Goal: Information Seeking & Learning: Learn about a topic

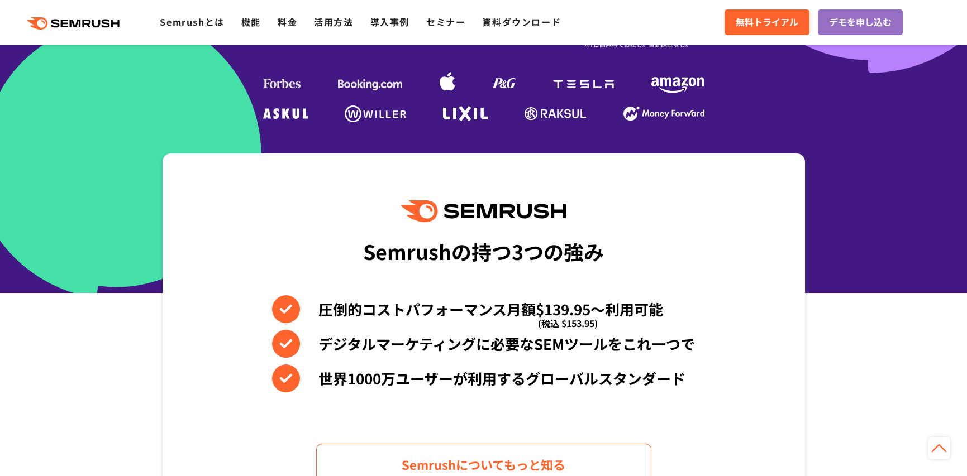
scroll to position [320, 0]
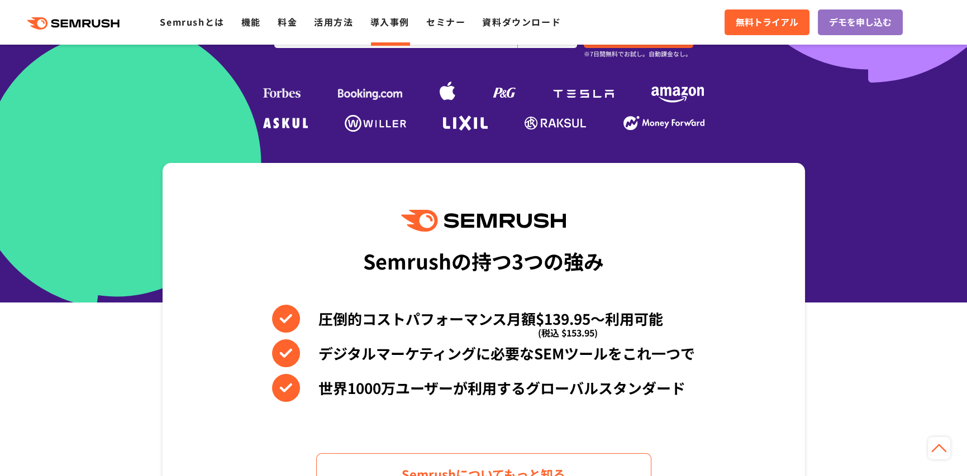
click at [385, 25] on link "導入事例" at bounding box center [389, 21] width 39 height 13
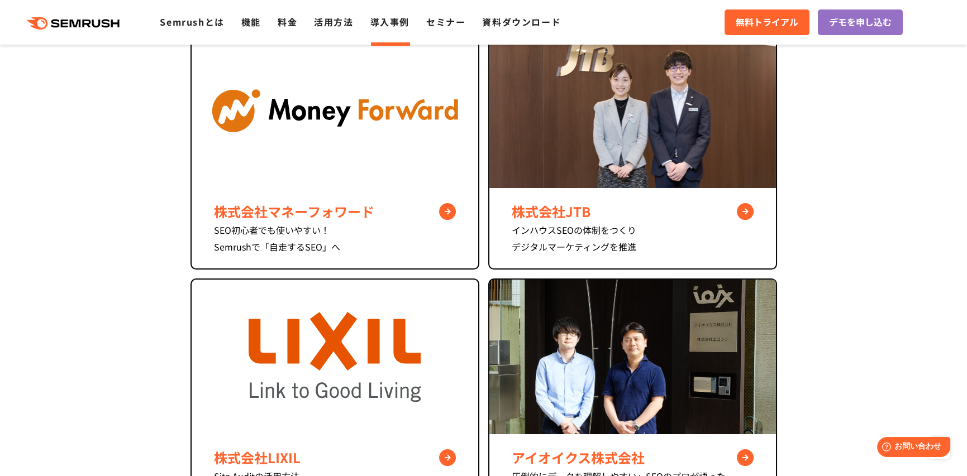
scroll to position [503, 0]
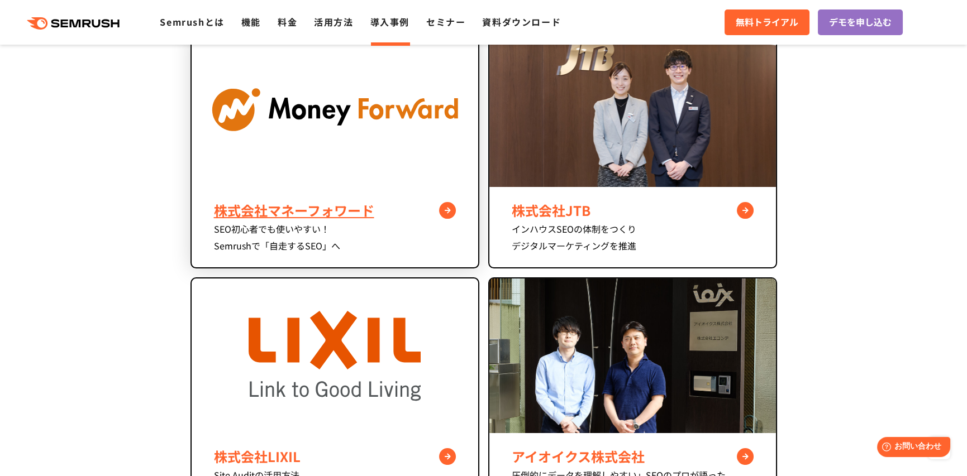
click at [451, 213] on div "株式会社マネーフォワード" at bounding box center [335, 211] width 242 height 20
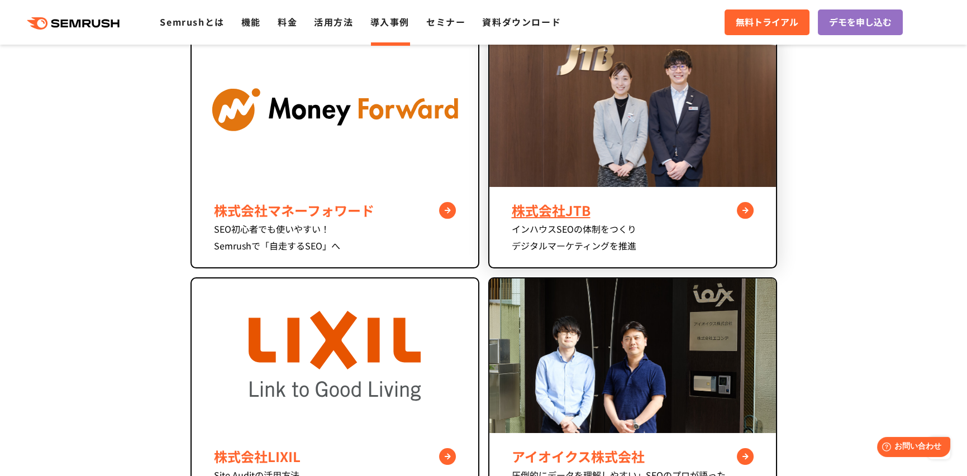
click at [569, 206] on div "株式会社JTB" at bounding box center [633, 211] width 242 height 20
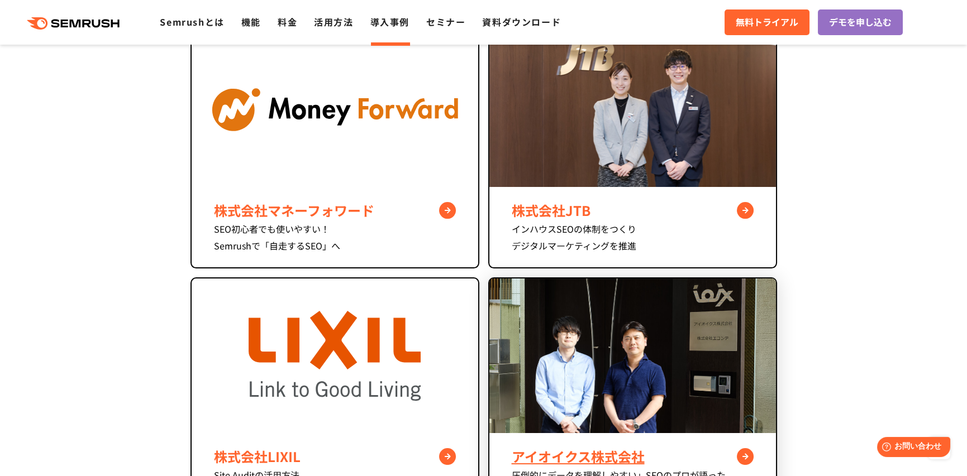
click at [625, 447] on div "アイオイクス株式会社" at bounding box center [633, 457] width 242 height 20
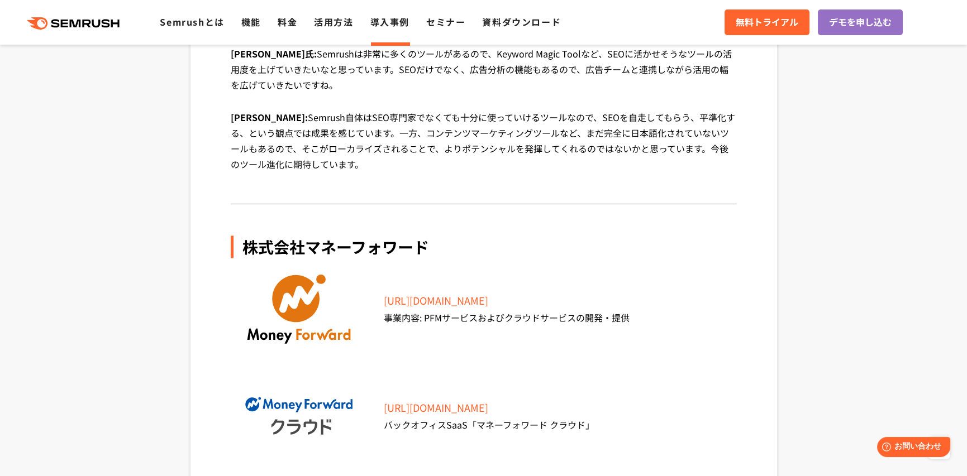
scroll to position [3966, 0]
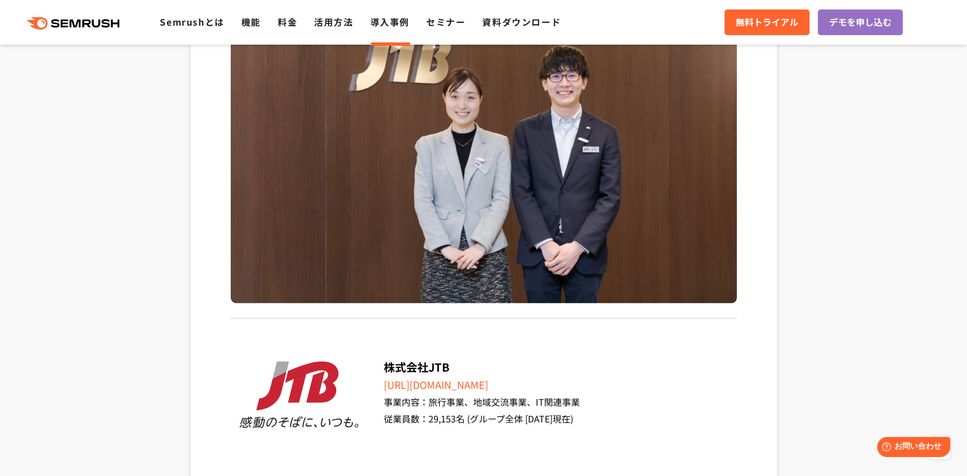
scroll to position [4580, 0]
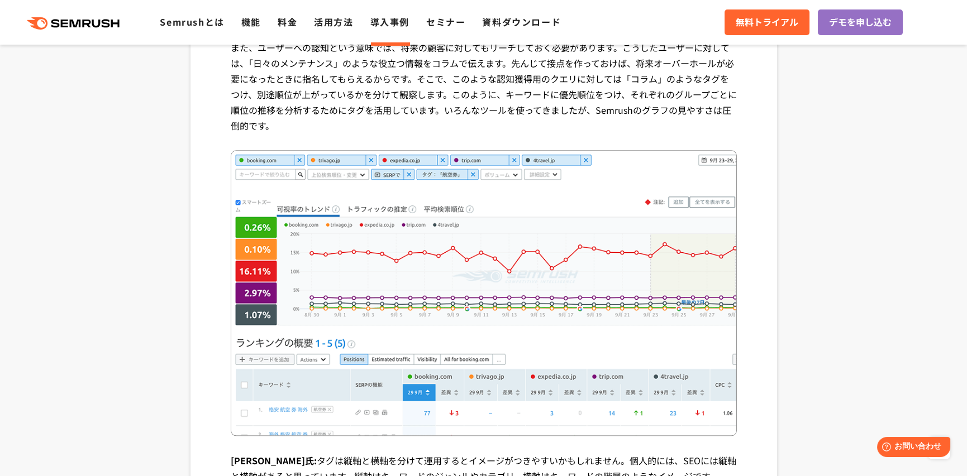
scroll to position [3798, 0]
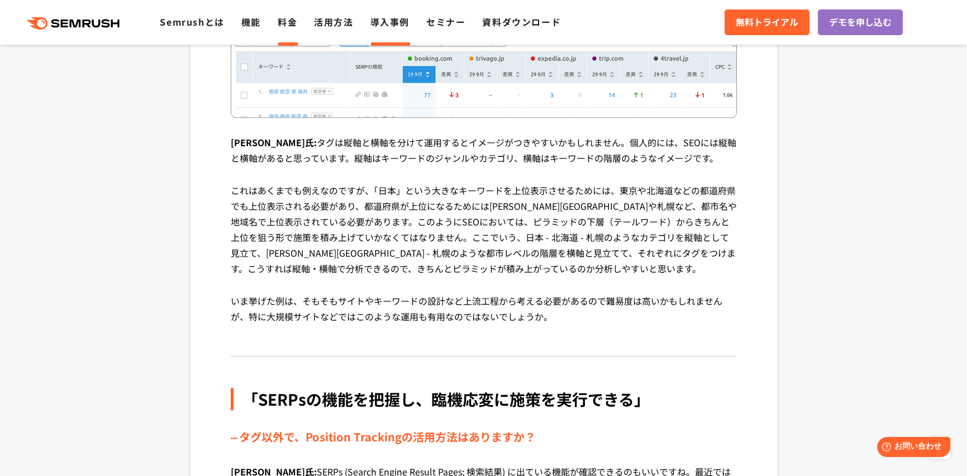
click at [279, 27] on link "料金" at bounding box center [288, 21] width 20 height 13
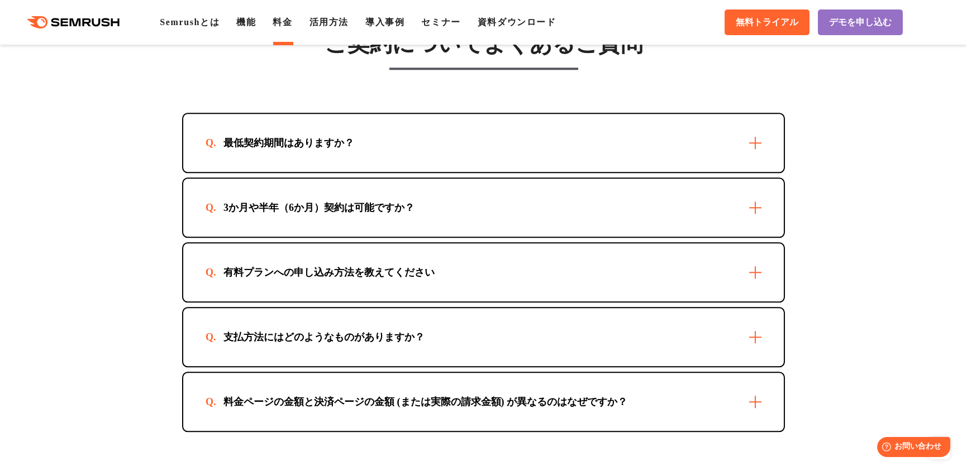
scroll to position [3184, 0]
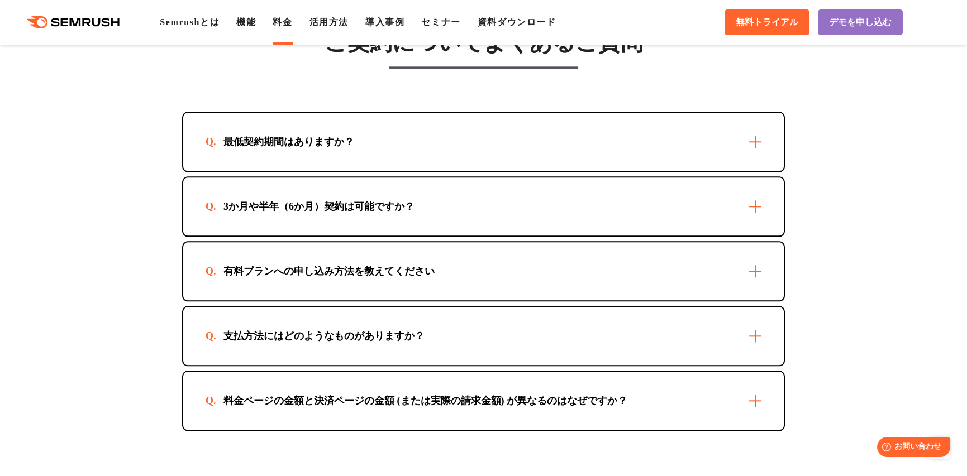
click at [750, 147] on div "最低契約期間はありますか？" at bounding box center [483, 142] width 600 height 58
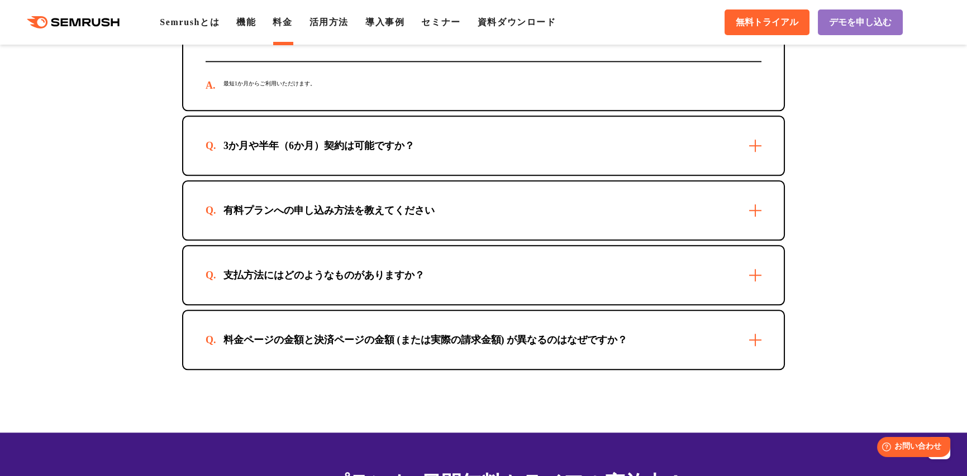
scroll to position [3296, 0]
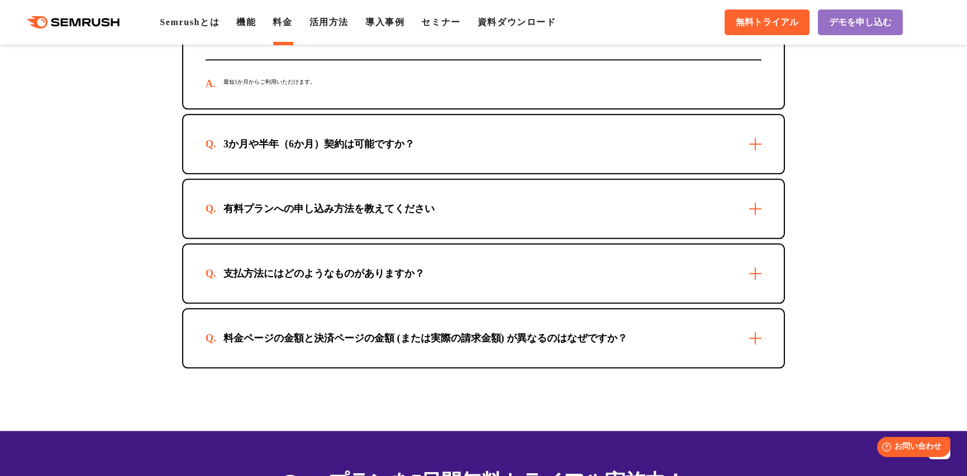
click at [750, 145] on div "3か月や半年（6か月）契約は可能ですか？" at bounding box center [483, 144] width 600 height 58
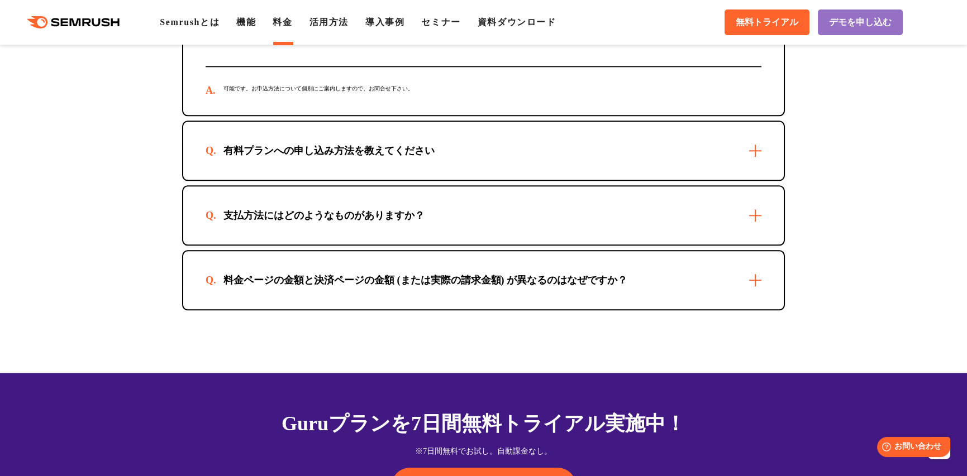
scroll to position [3407, 0]
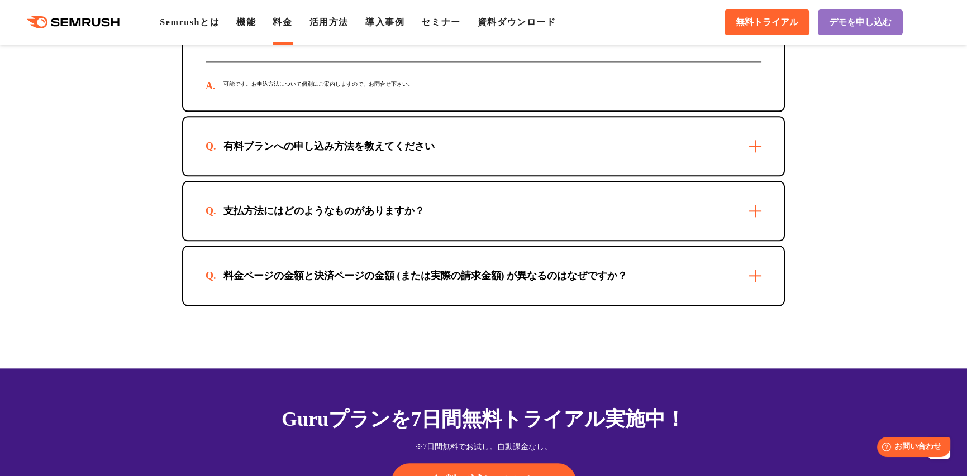
click at [751, 152] on div "有料プランへの申し込み方法を教えてください" at bounding box center [483, 146] width 600 height 58
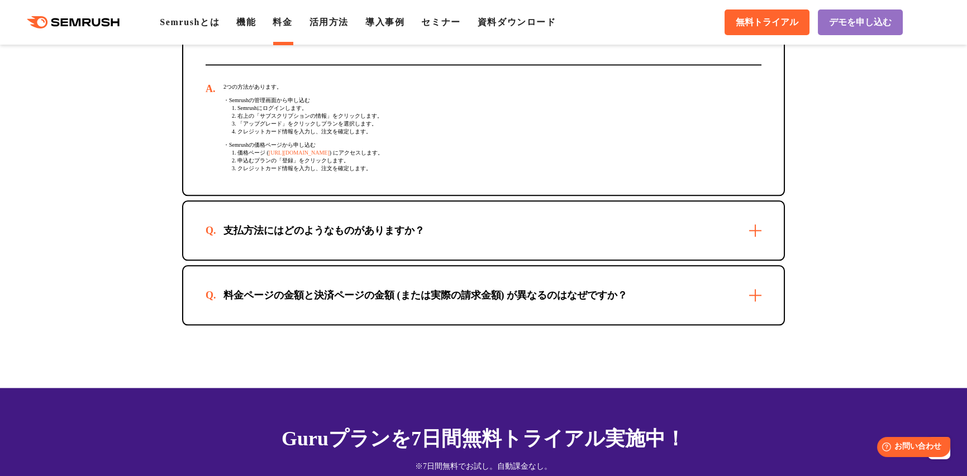
scroll to position [3519, 0]
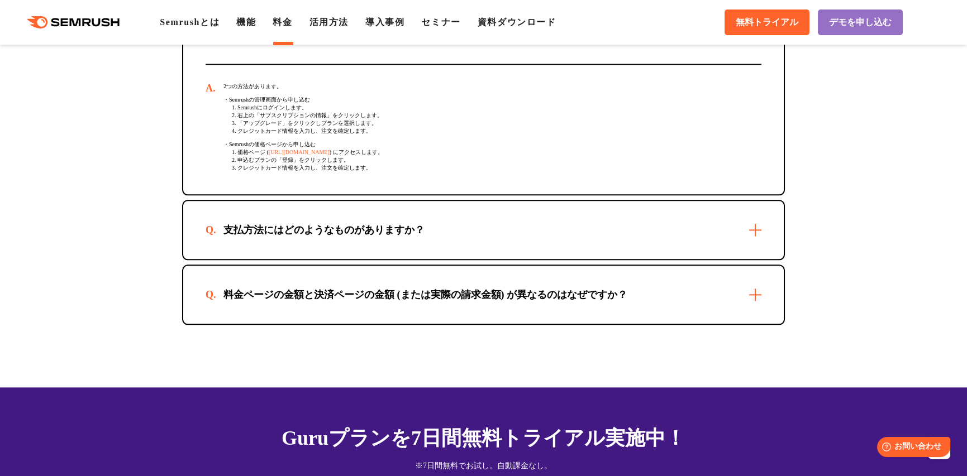
click at [754, 228] on div "支払方法にはどのようなものがありますか？" at bounding box center [483, 230] width 600 height 58
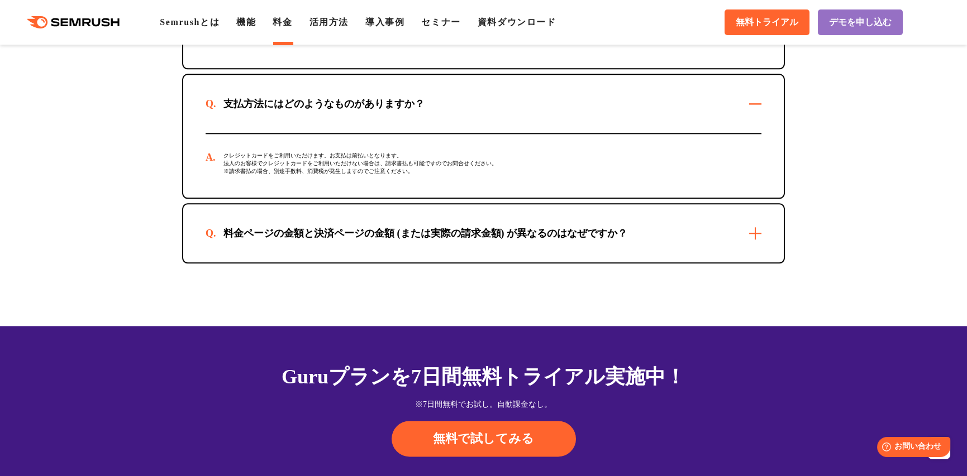
scroll to position [3687, 0]
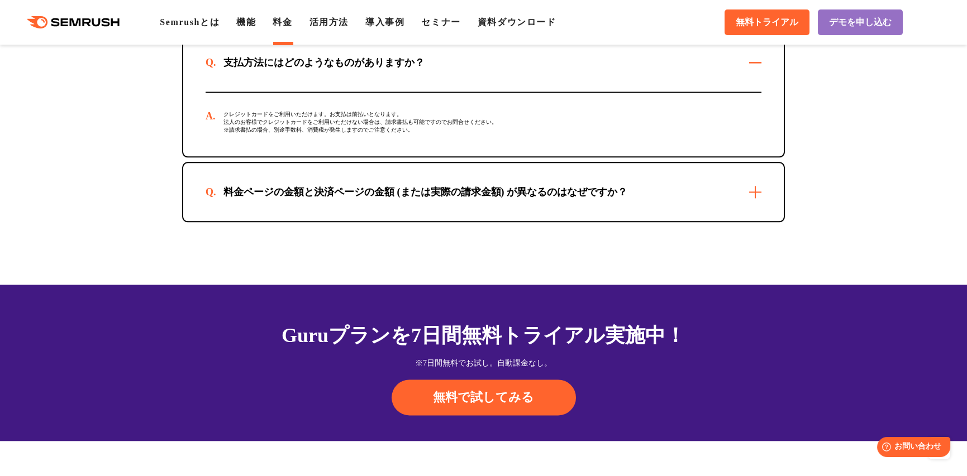
click at [738, 203] on div "料金ページの金額と決済ページの金額 (または実際の請求金額) が異なるのはなぜですか？" at bounding box center [483, 192] width 600 height 58
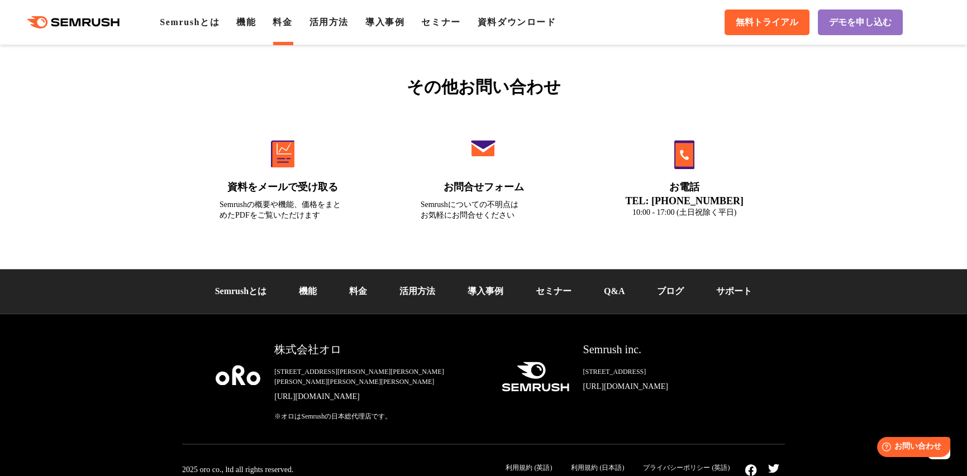
scroll to position [4208, 0]
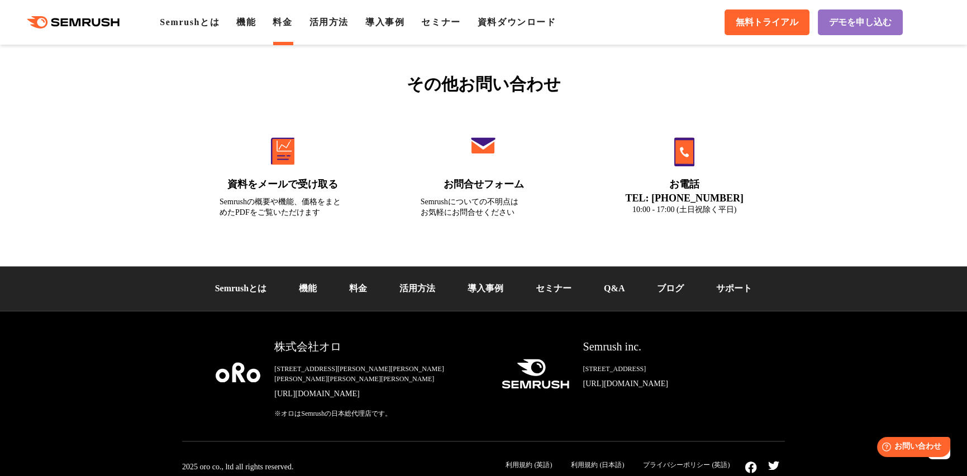
click at [74, 20] on polygon at bounding box center [76, 22] width 11 height 8
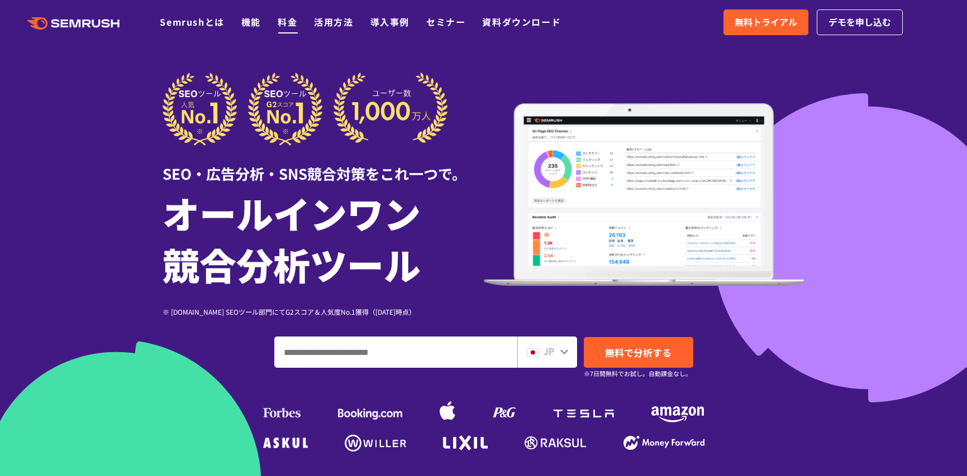
click at [287, 24] on link "料金" at bounding box center [288, 21] width 20 height 13
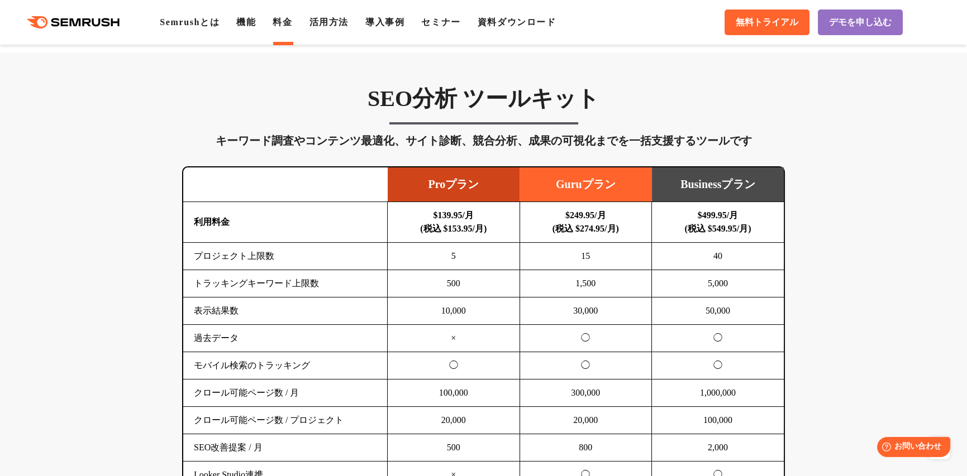
scroll to position [614, 0]
click at [251, 25] on link "機能" at bounding box center [246, 21] width 20 height 9
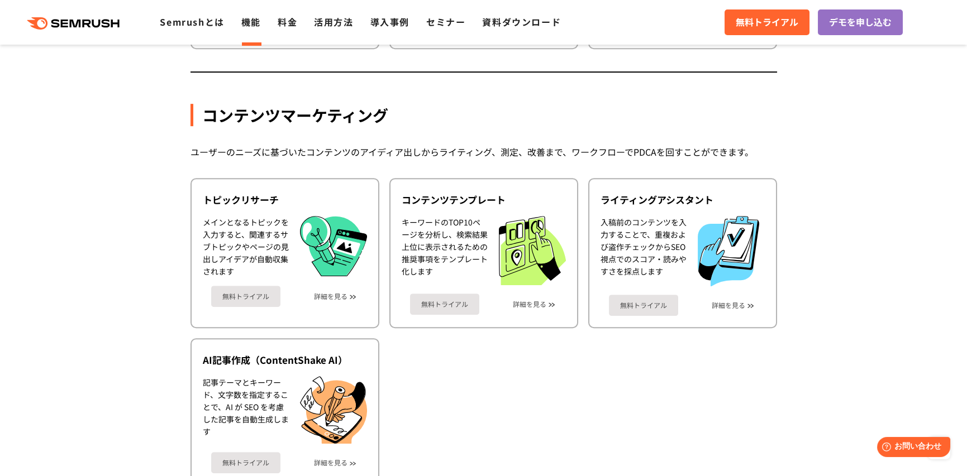
scroll to position [1620, 0]
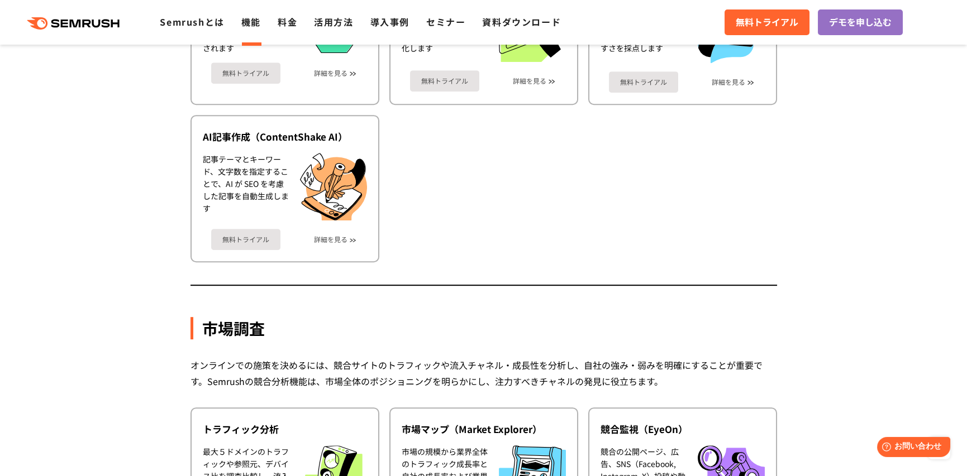
drag, startPoint x: 159, startPoint y: 88, endPoint x: 148, endPoint y: 80, distance: 13.5
click at [158, 89] on section "機能詳細 デジタルマーケティングの様々な領域で自社、競合を分析 施策を実行するためのインサイトを導き出します SEO SEOを実行するには、テクニカルSEO、…" at bounding box center [483, 179] width 967 height 3099
click at [95, 26] on icon at bounding box center [97, 24] width 8 height 8
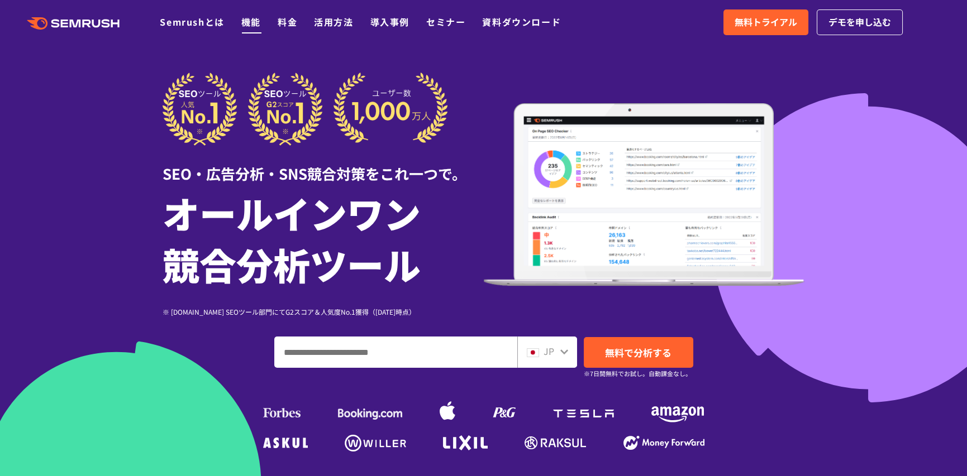
click at [252, 26] on link "機能" at bounding box center [251, 21] width 20 height 13
